Goal: Check status: Check status

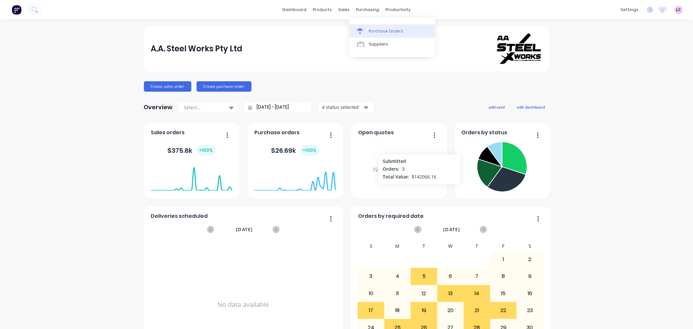
click at [386, 34] on div "Purchase Orders" at bounding box center [386, 31] width 34 height 6
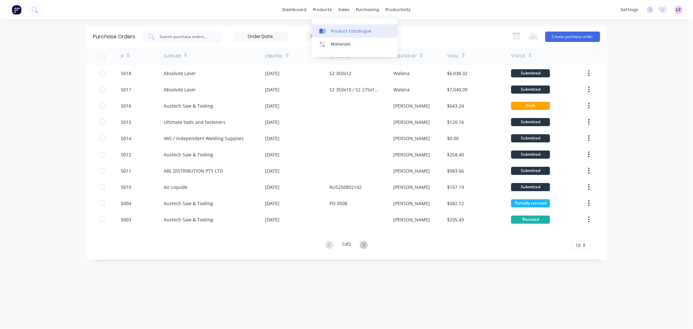
click at [330, 27] on link "Product Catalogue" at bounding box center [355, 30] width 86 height 13
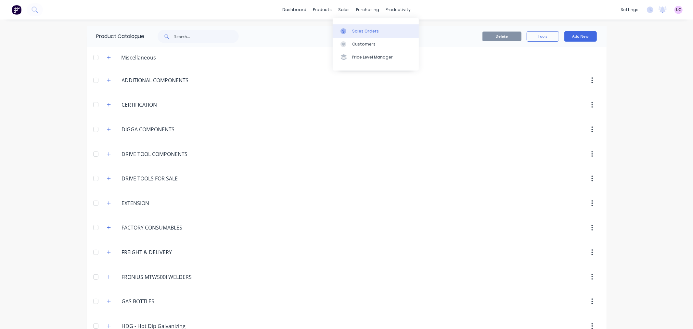
click at [346, 31] on icon at bounding box center [343, 31] width 6 height 6
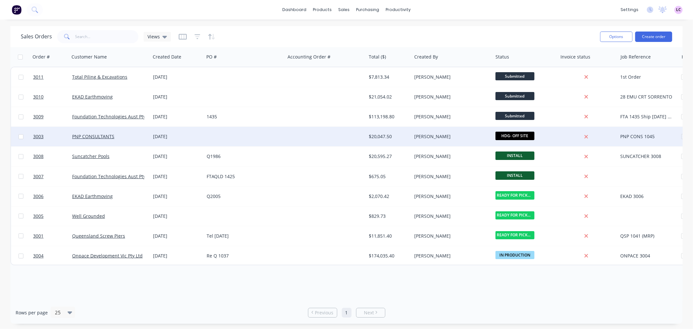
click at [165, 138] on div "[DATE]" at bounding box center [177, 136] width 48 height 6
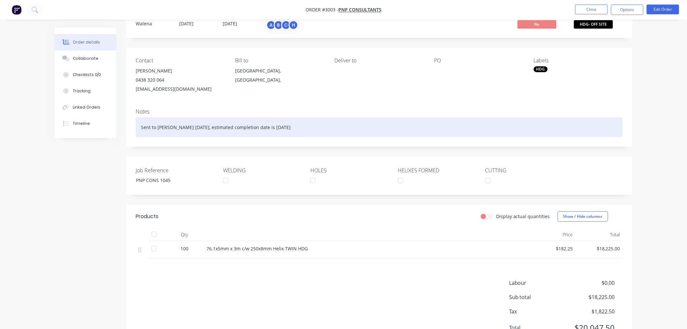
scroll to position [36, 0]
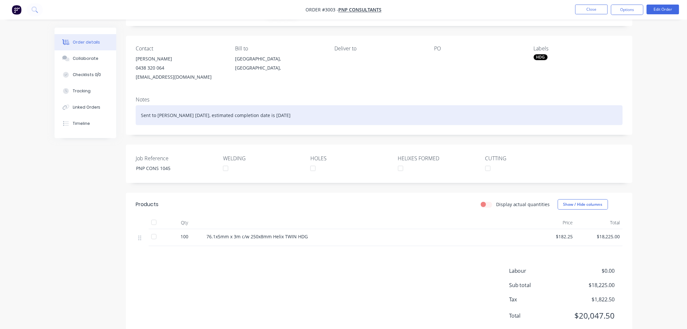
click at [284, 115] on div "Sent to [PERSON_NAME] [DATE], estimated completion date is [DATE]" at bounding box center [379, 115] width 487 height 20
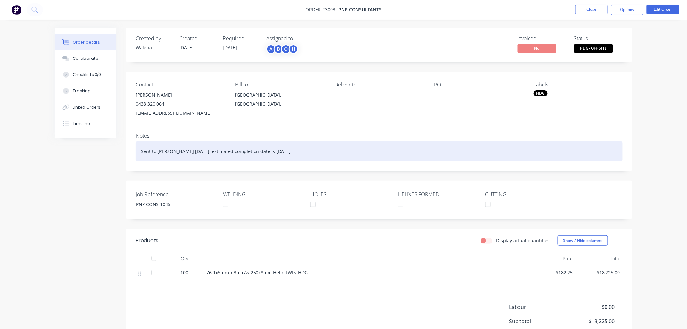
click at [282, 157] on div "Sent to [PERSON_NAME] [DATE], estimated completion date is [DATE]" at bounding box center [379, 151] width 487 height 20
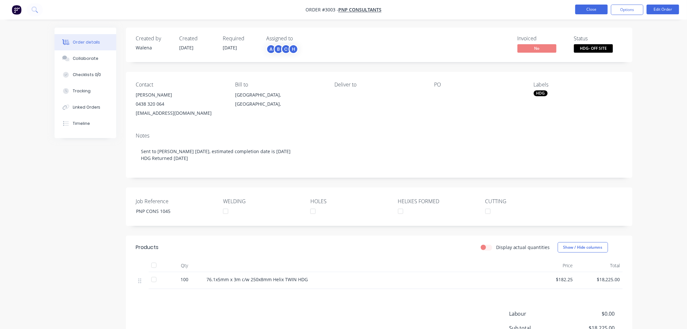
click at [594, 8] on button "Close" at bounding box center [592, 10] width 32 height 10
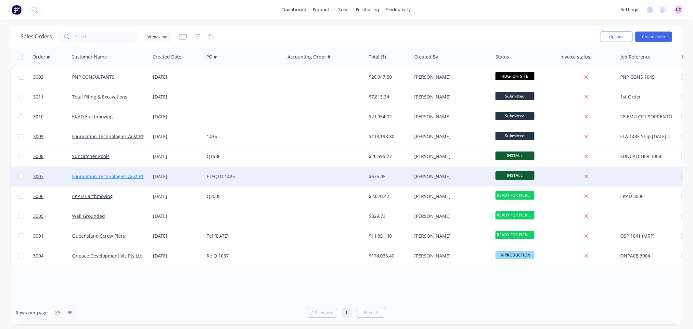
click at [127, 176] on link "Foundation Technologies Aust Pty Ltd" at bounding box center [113, 176] width 82 height 6
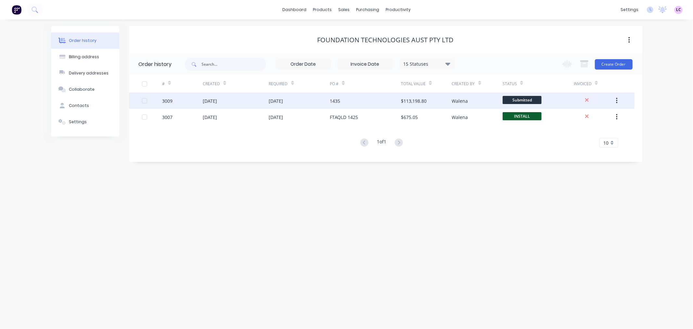
click at [310, 102] on div "[DATE]" at bounding box center [299, 101] width 61 height 16
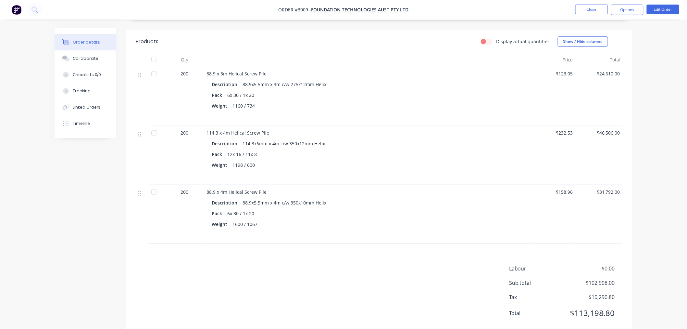
scroll to position [193, 0]
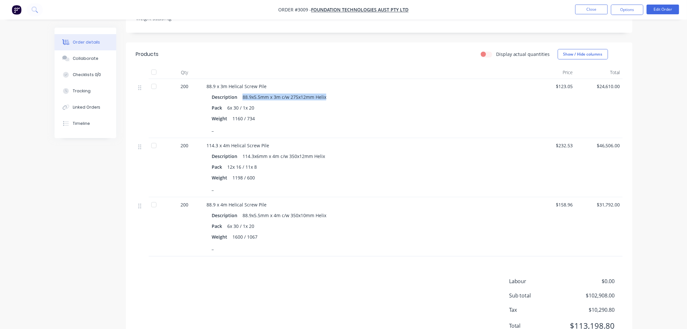
drag, startPoint x: 242, startPoint y: 96, endPoint x: 325, endPoint y: 91, distance: 83.0
click at [325, 91] on div "Description 88.9x5.5mm x 3m c/w 275x12mm Helix Pack 6x 30 / 1x 20 Weight 1160 /…" at bounding box center [367, 112] width 320 height 43
